Goal: Task Accomplishment & Management: Manage account settings

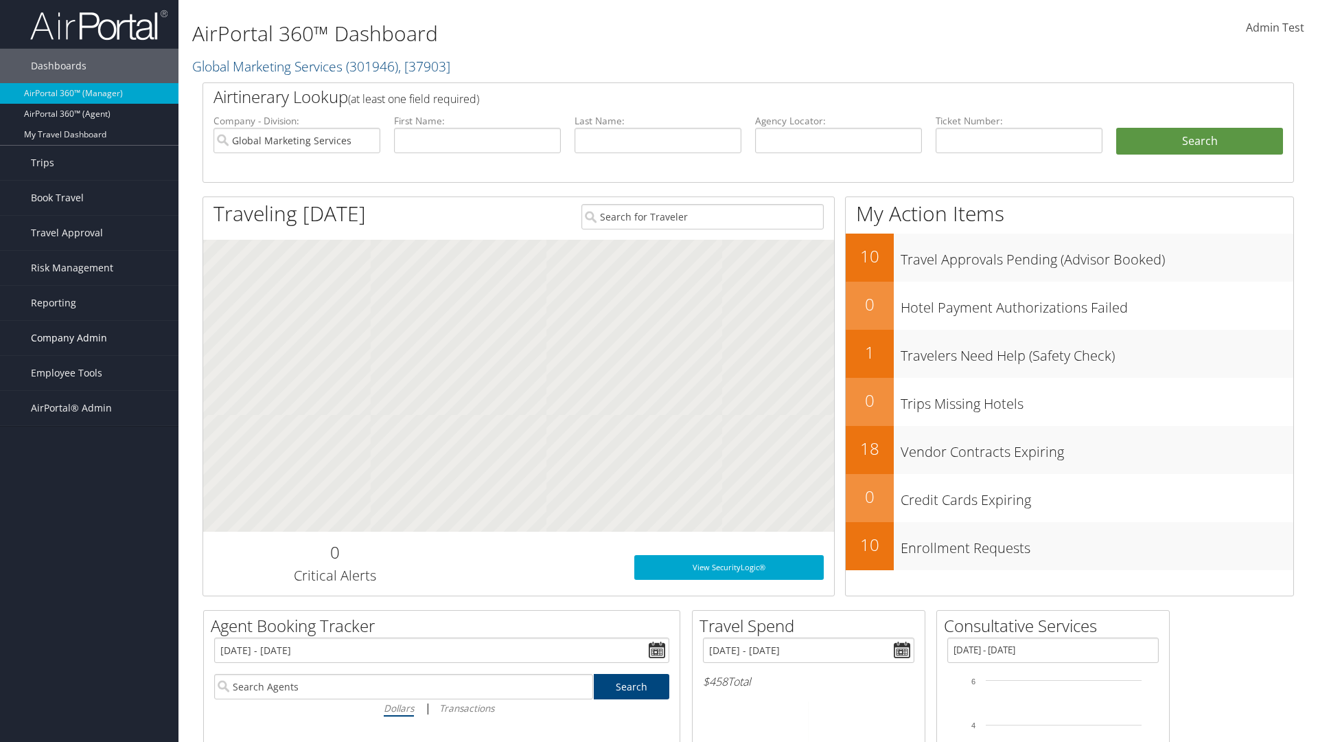
click at [89, 338] on span "Company Admin" at bounding box center [69, 338] width 76 height 34
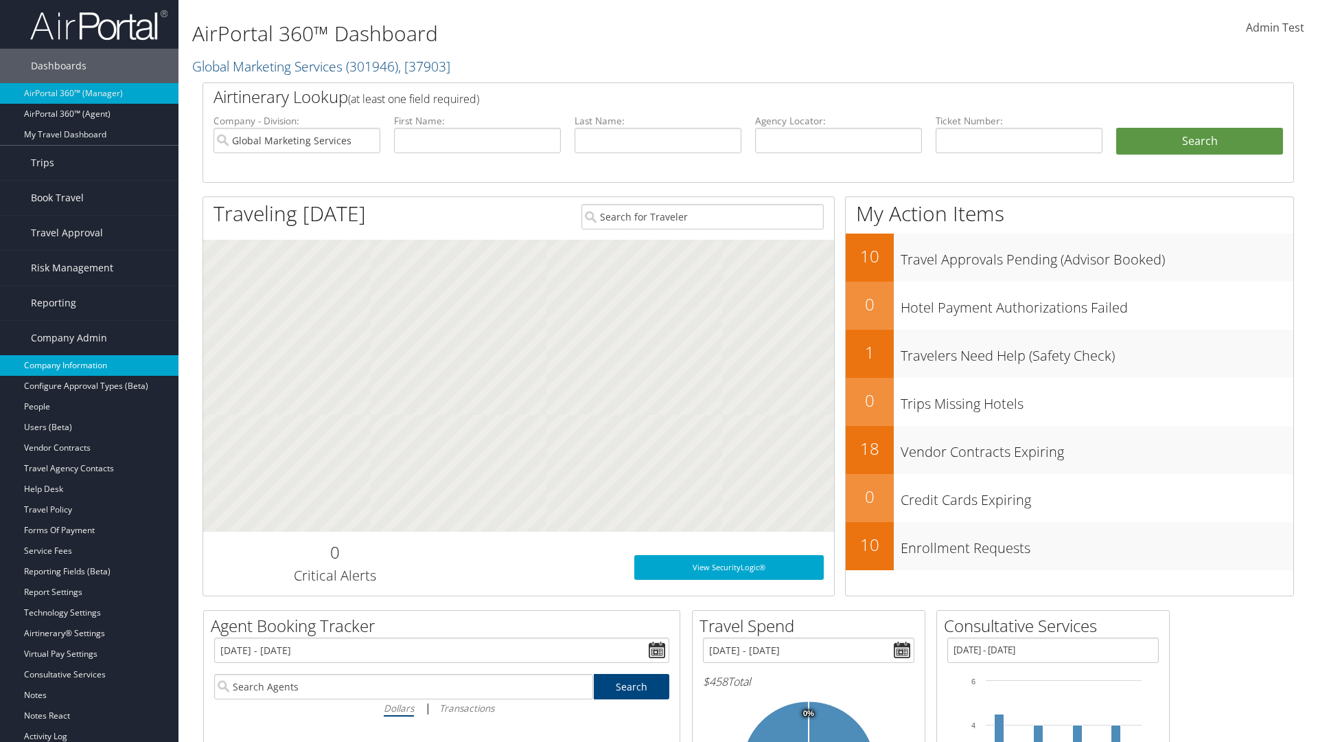
click at [89, 365] on link "Company Information" at bounding box center [89, 365] width 179 height 21
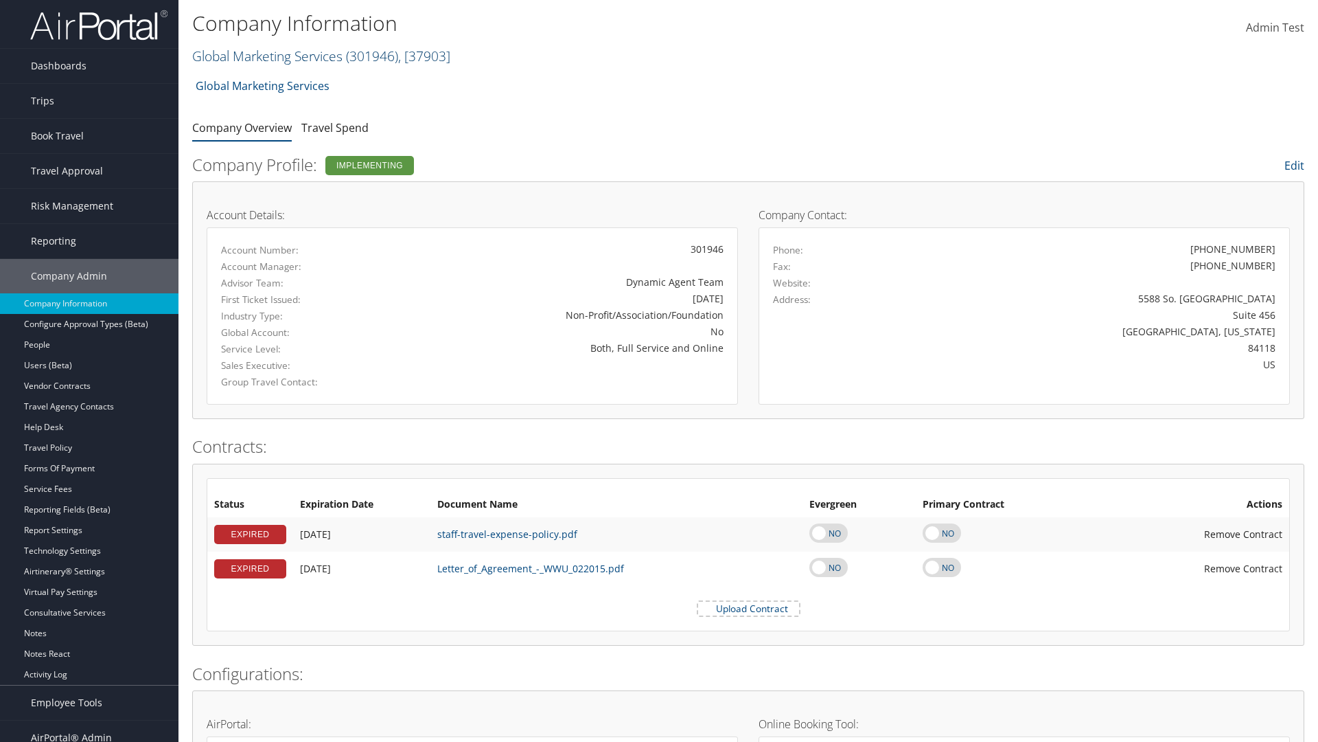
click at [266, 56] on link "Global Marketing Services ( 301946 ) , [ 37903 ]" at bounding box center [321, 56] width 258 height 19
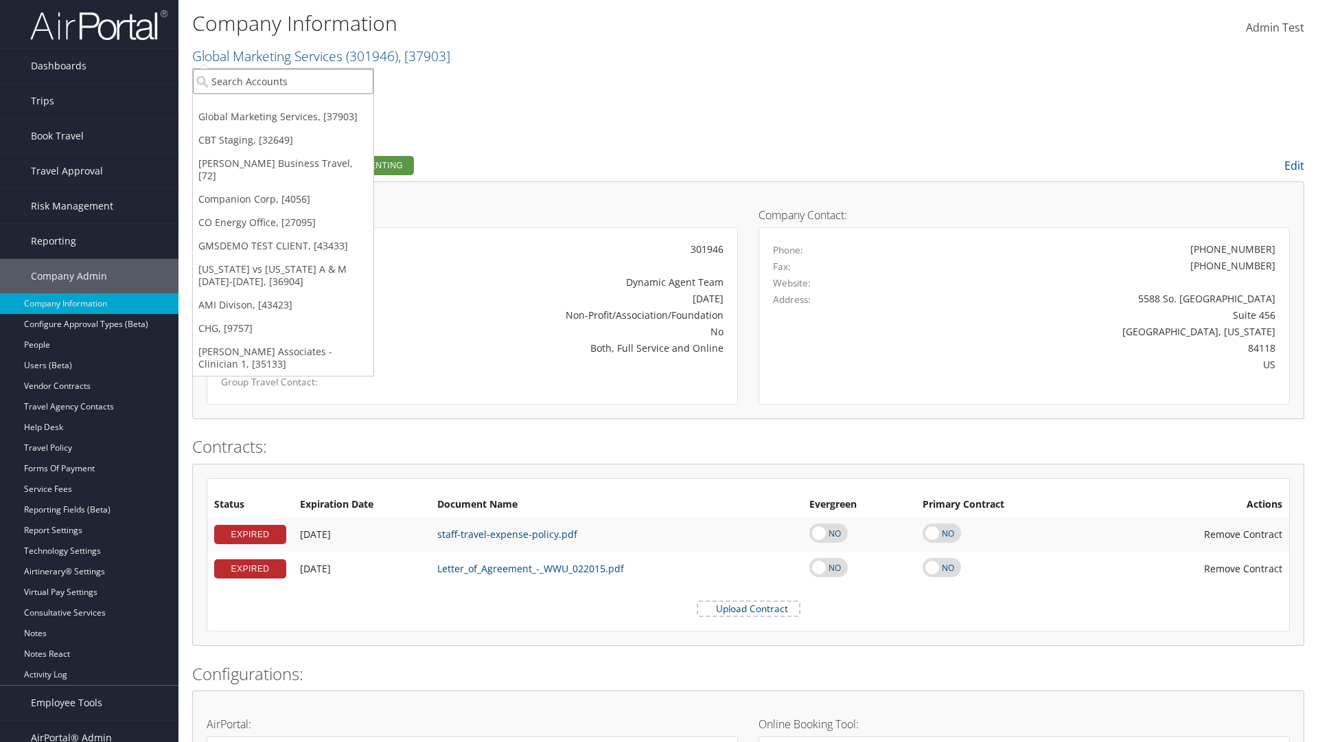
click at [283, 81] on input "search" at bounding box center [283, 81] width 181 height 25
type input "CBTSTG"
click at [283, 106] on div "CBT Staging (CBTSTG), [32649]" at bounding box center [283, 106] width 196 height 12
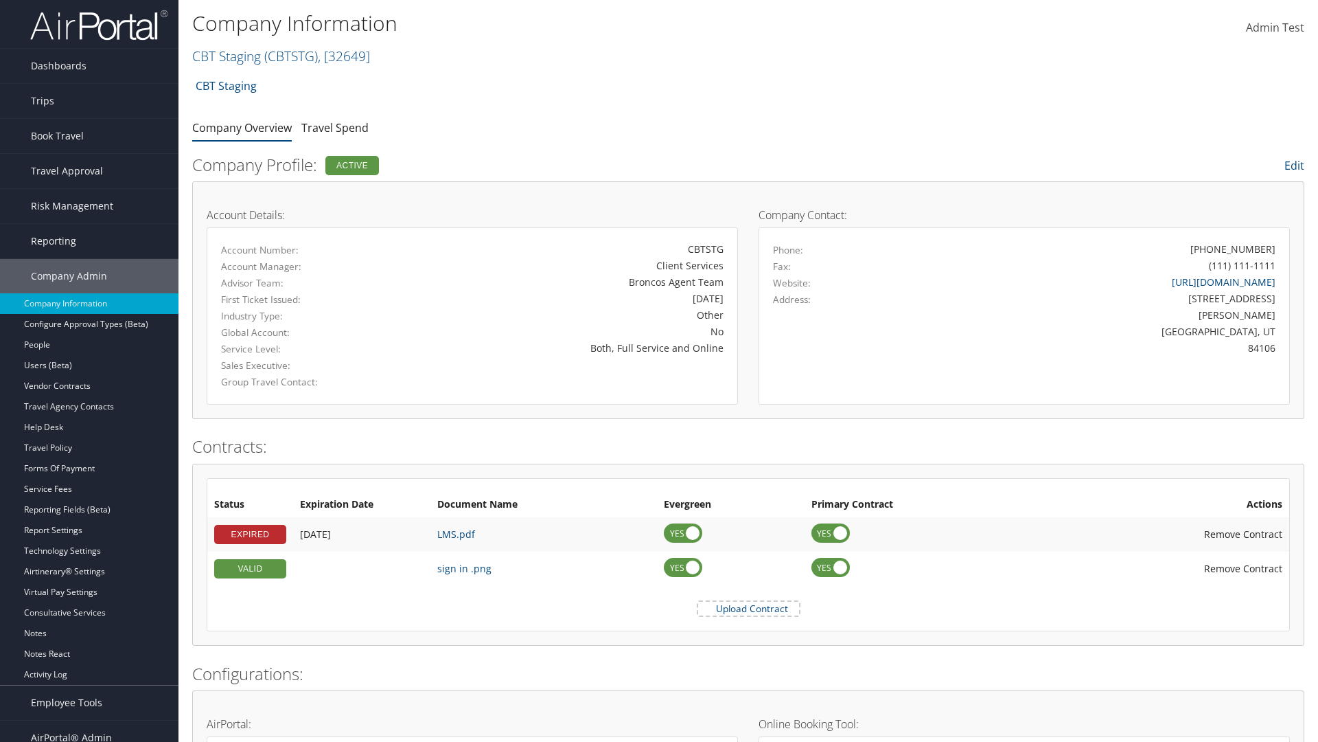
scroll to position [637, 0]
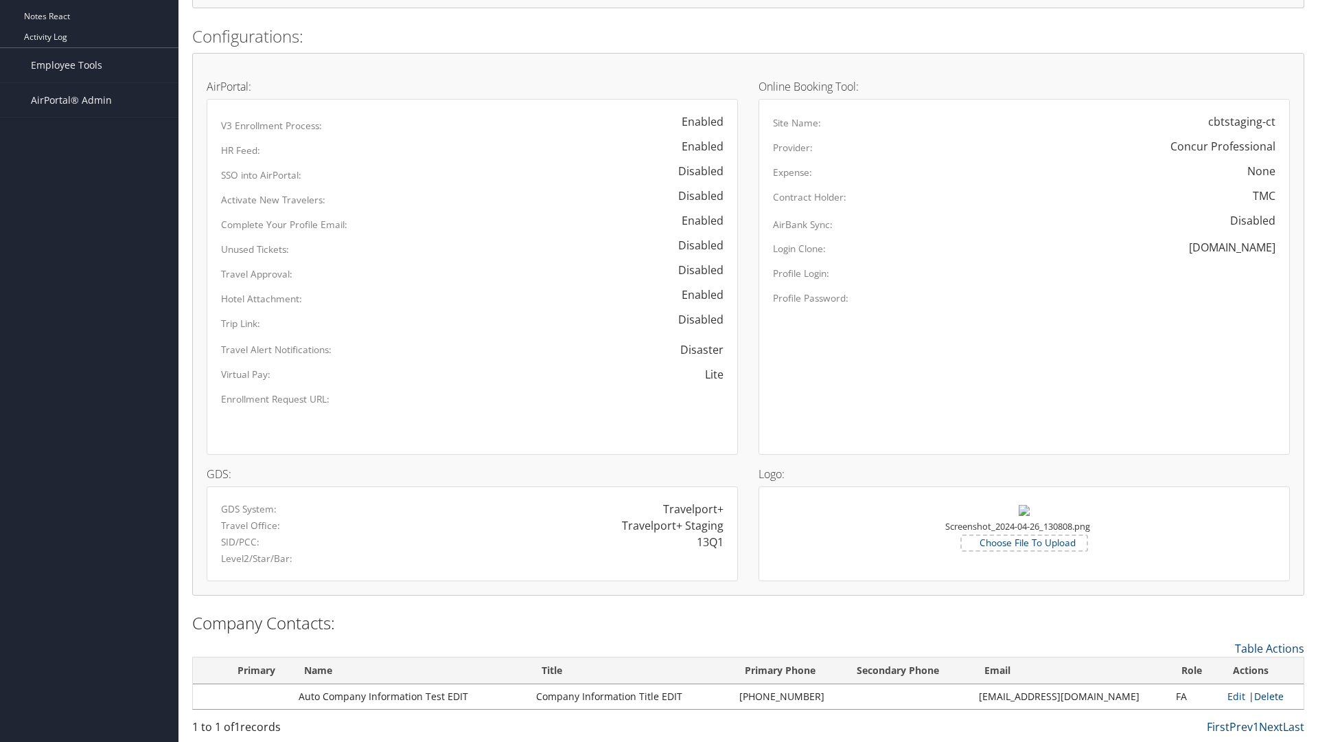
click at [1264, 696] on link "Delete" at bounding box center [1269, 695] width 30 height 13
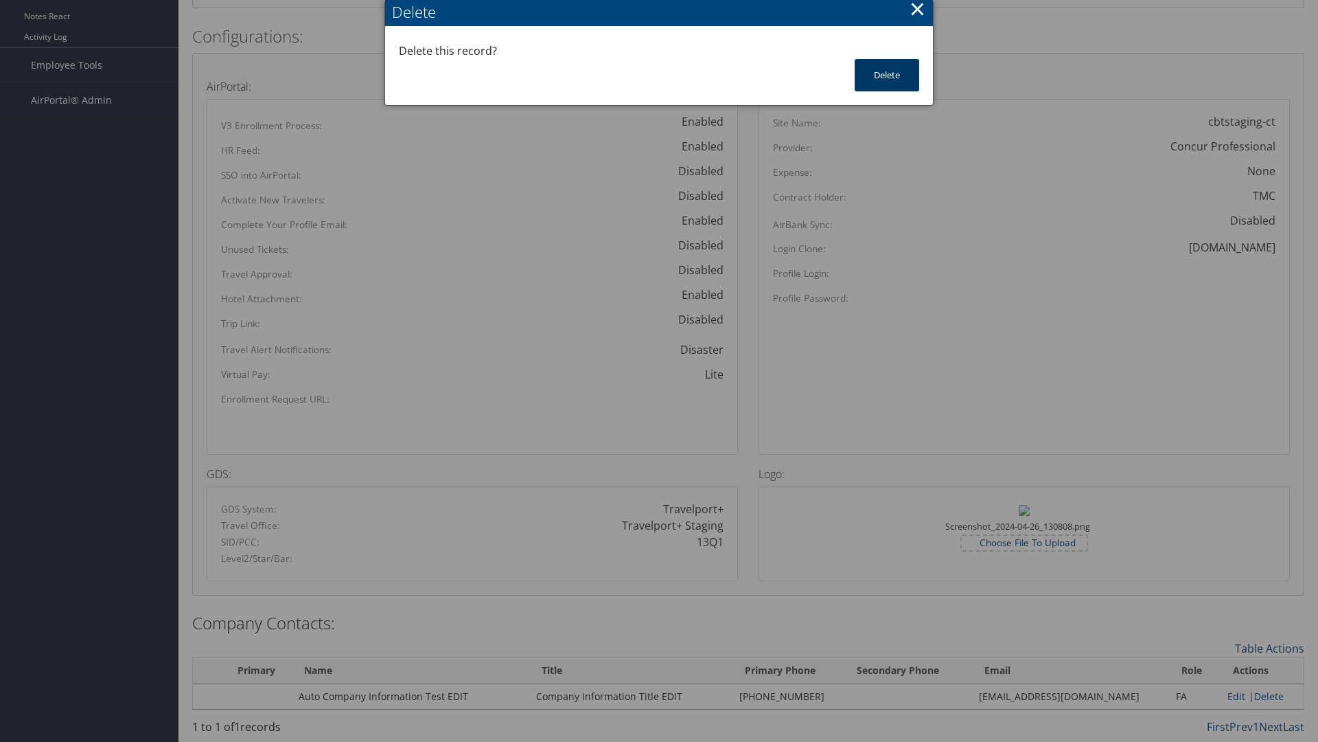
click at [887, 75] on button "Delete" at bounding box center [887, 75] width 65 height 32
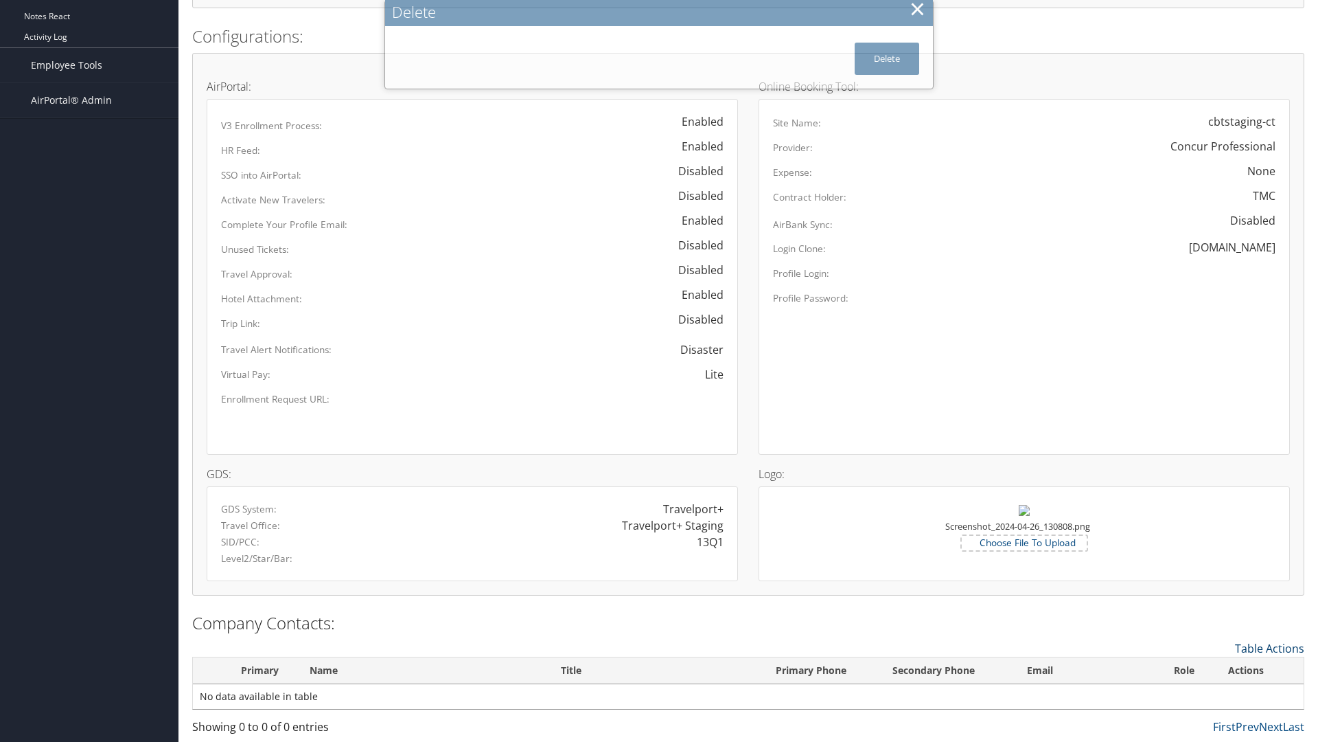
click at [1270, 647] on link "Table Actions" at bounding box center [1269, 648] width 69 height 15
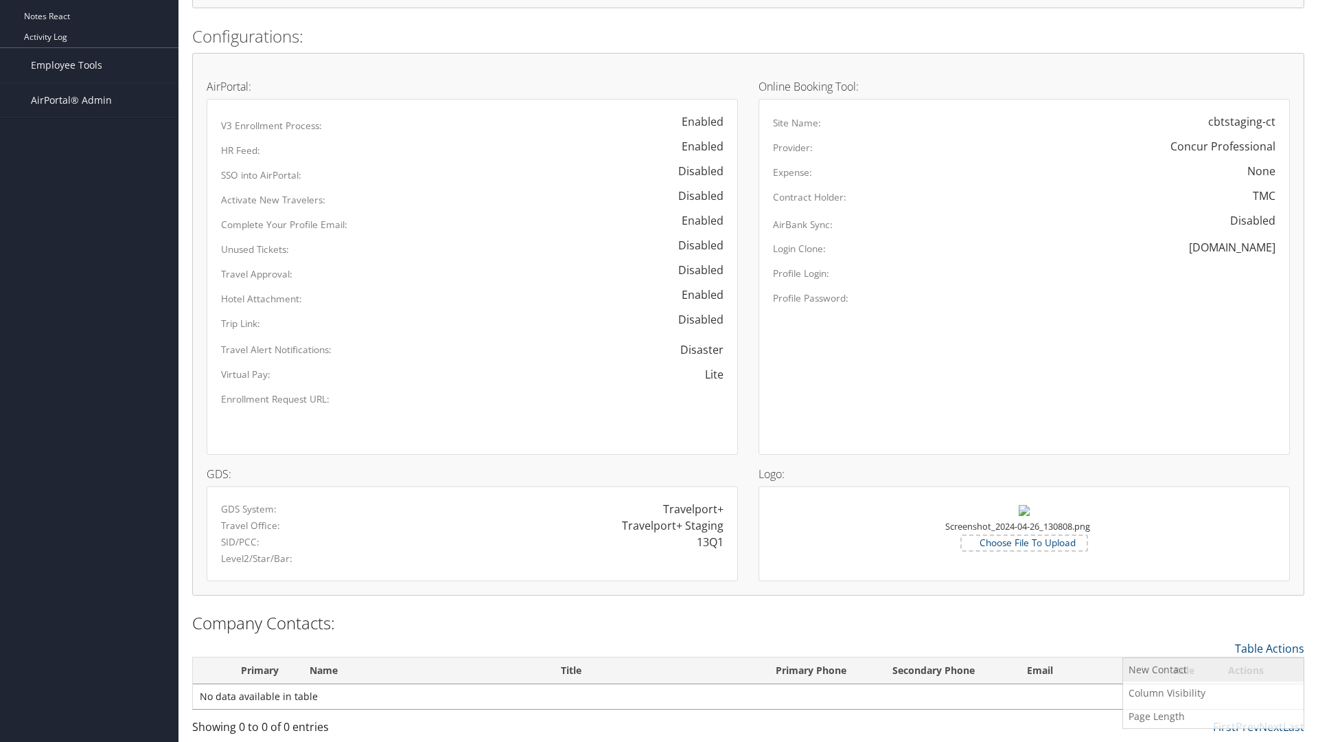
click at [1213, 669] on link "New Contact" at bounding box center [1213, 669] width 181 height 23
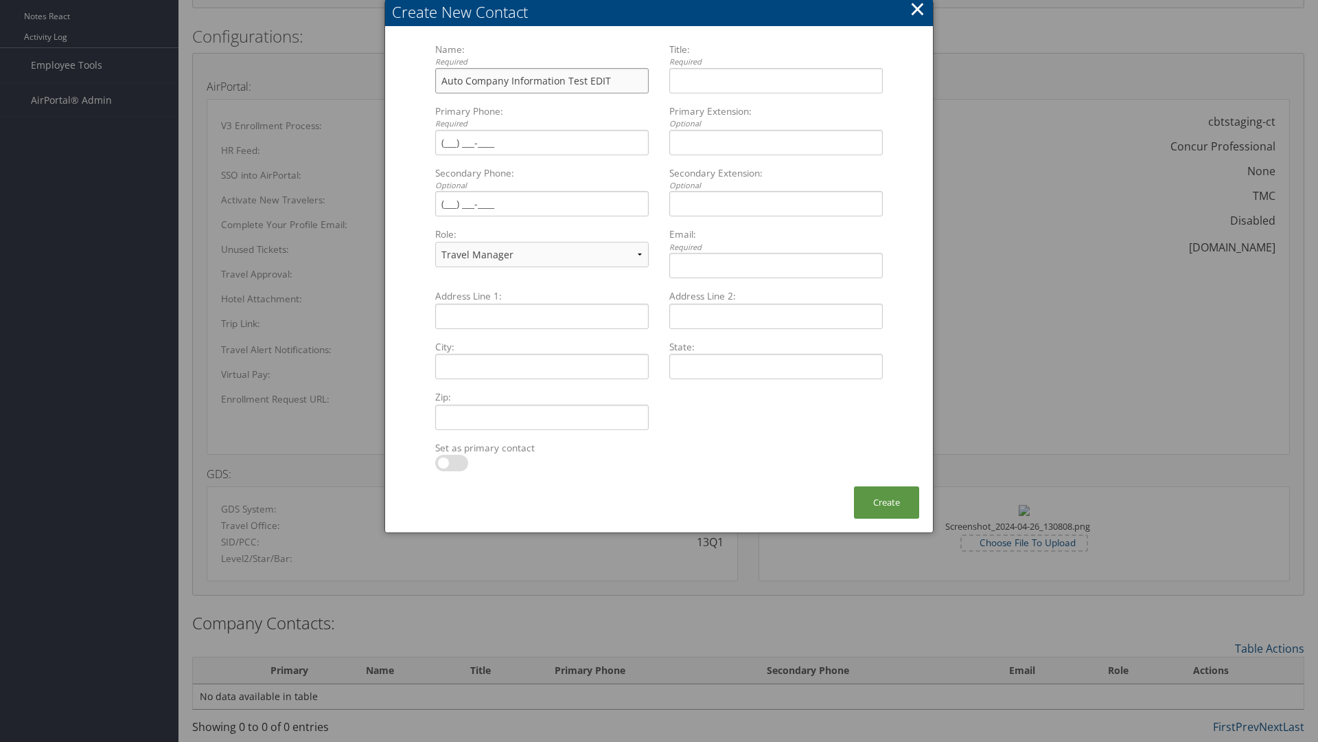
type input "Auto Company Information Test EDIT"
type input "Company Information Title EDIT"
type input "[PHONE_NUMBER]"
select select "EX"
type input "[PHONE_NUMBER]"
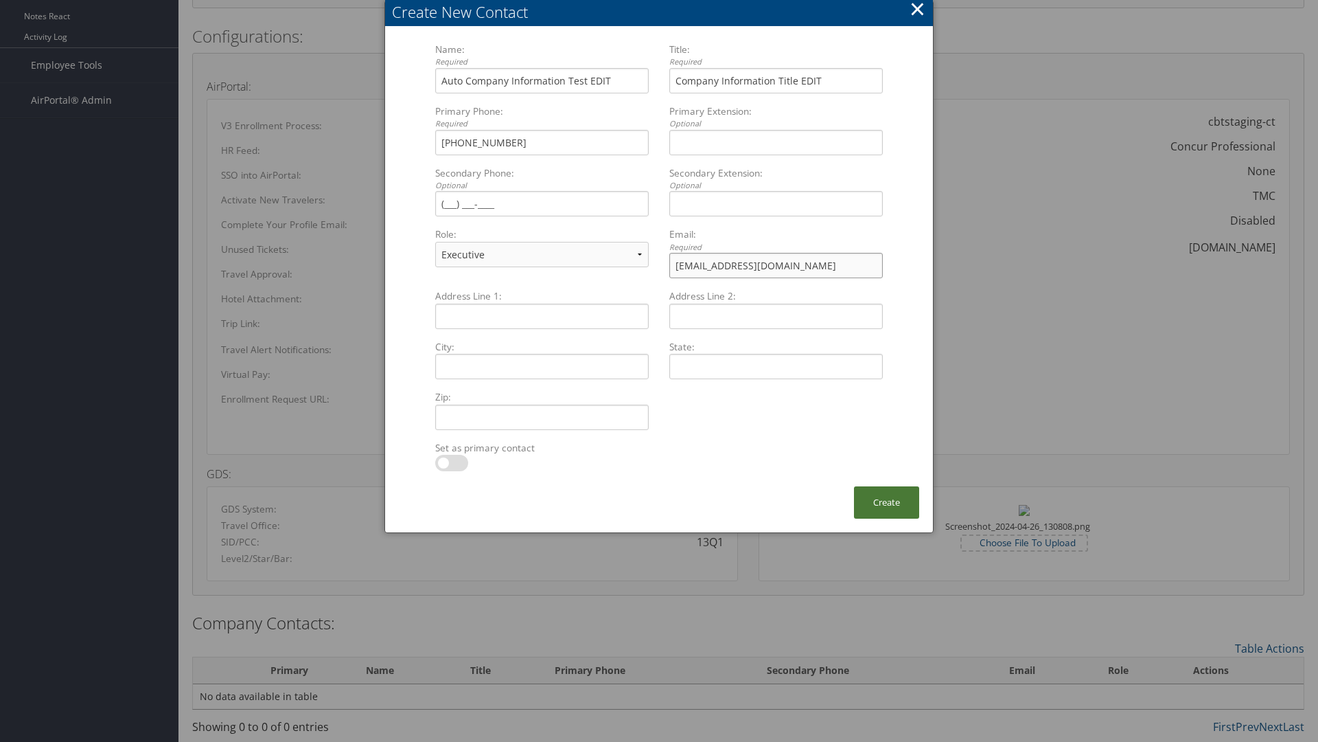
type input "[EMAIL_ADDRESS][DOMAIN_NAME]"
click at [886, 502] on button "Create" at bounding box center [886, 502] width 65 height 32
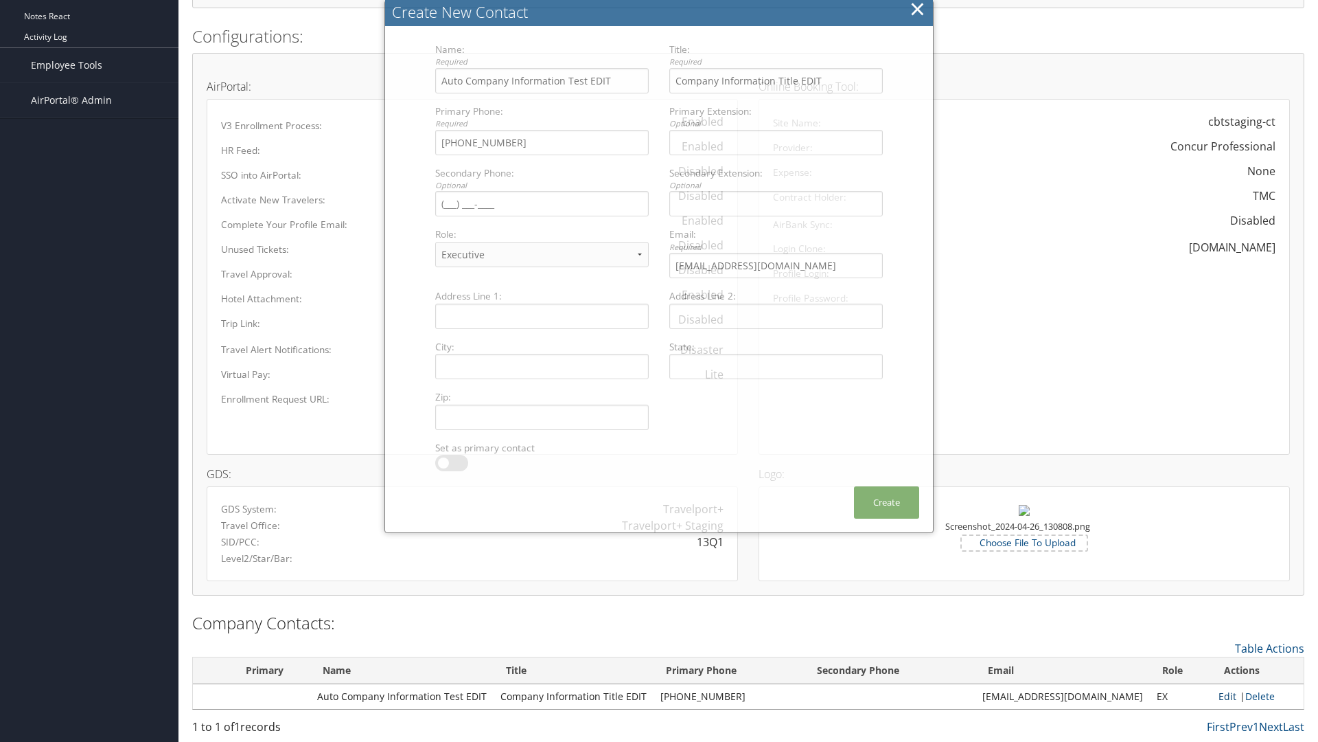
click at [1221, 696] on link "Edit" at bounding box center [1228, 695] width 18 height 13
